Goal: Find specific page/section: Find specific page/section

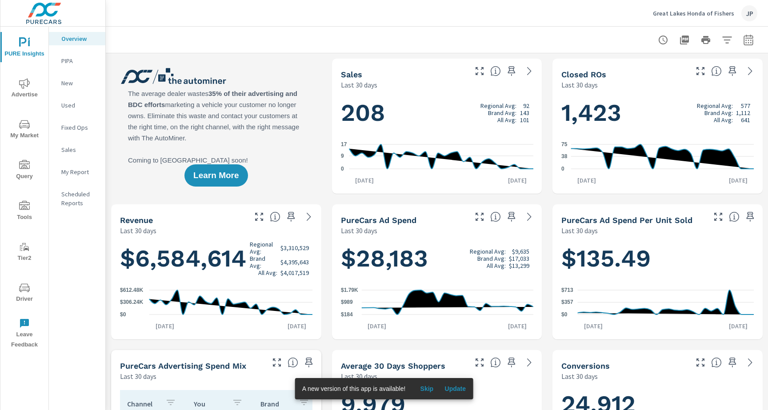
scroll to position [0, 0]
click at [20, 296] on span "Driver" at bounding box center [24, 294] width 43 height 22
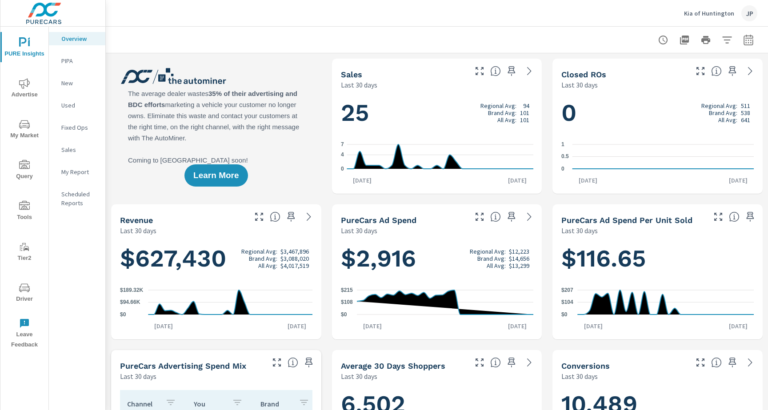
scroll to position [0, 0]
click at [24, 295] on span "Driver" at bounding box center [24, 294] width 43 height 22
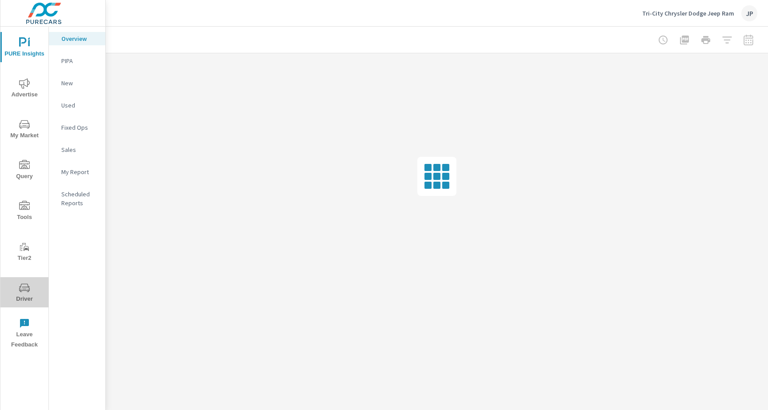
click at [18, 299] on span "Driver" at bounding box center [24, 294] width 43 height 22
